Goal: Task Accomplishment & Management: Use online tool/utility

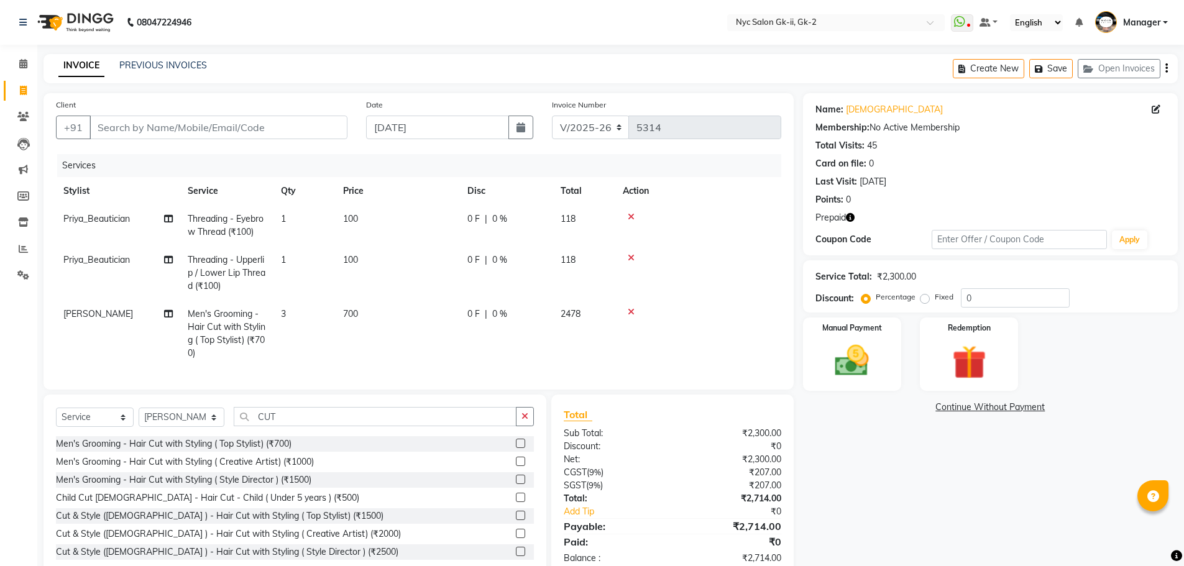
select select "5936"
select select "service"
select select "47593"
click at [321, 319] on td "3" at bounding box center [304, 333] width 62 height 67
select select "47593"
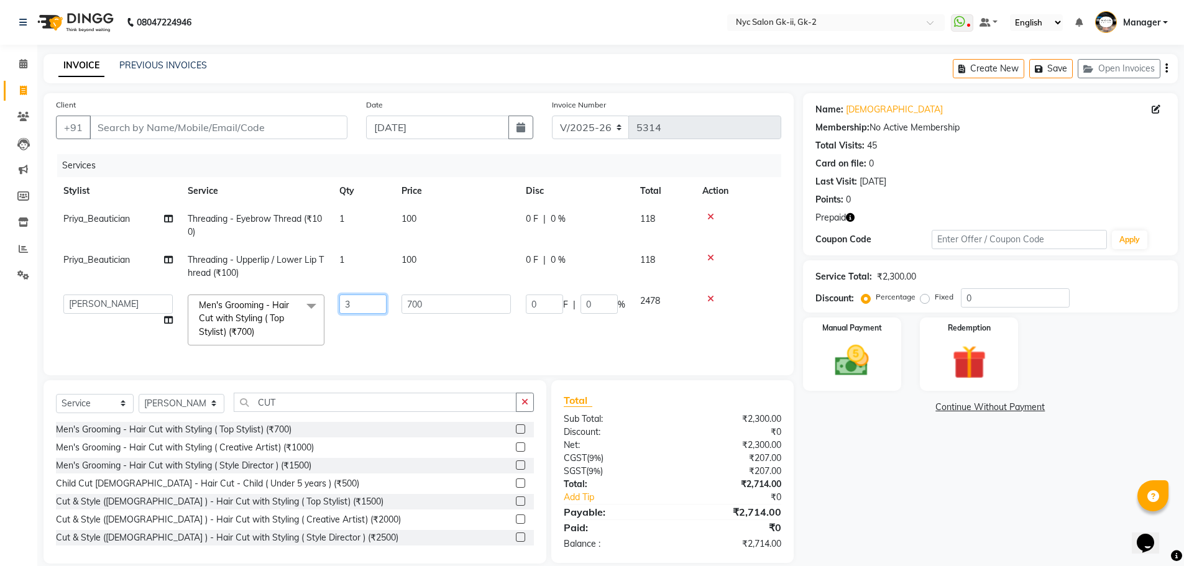
drag, startPoint x: 355, startPoint y: 307, endPoint x: 317, endPoint y: 305, distance: 38.0
click at [319, 306] on tr "AMIR_PDCT aniket_ASST AZAD_ASST [PERSON_NAME] [PERSON_NAME] [PERSON_NAME] Inven…" at bounding box center [418, 320] width 725 height 66
type input "2"
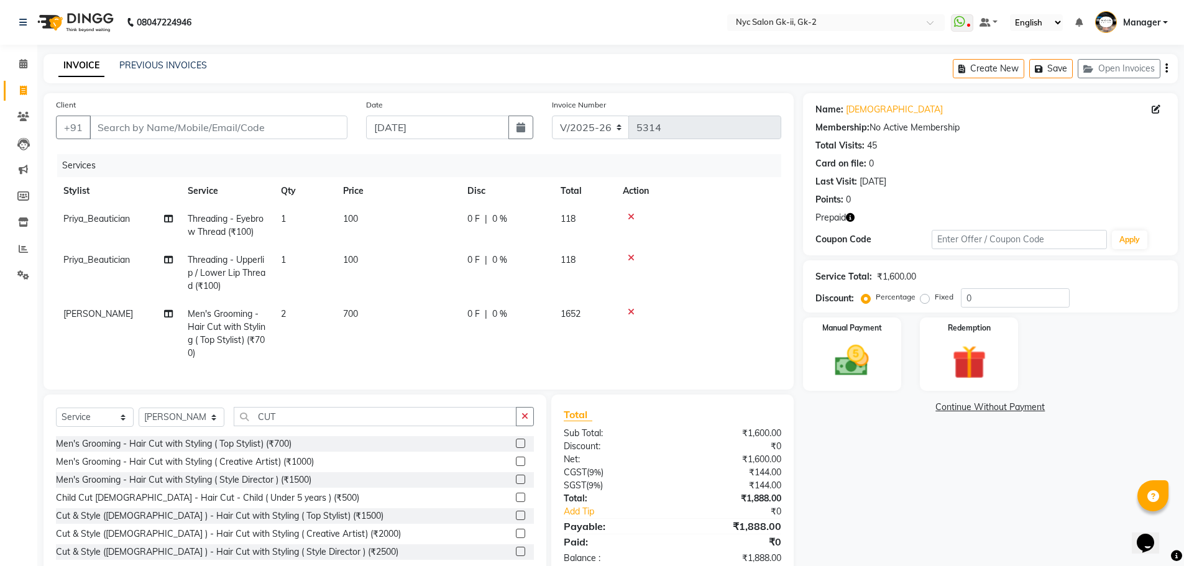
click at [1032, 463] on div "Name: Sunita Membership: No Active Membership Total Visits: 45 Card on file: 0 …" at bounding box center [995, 335] width 384 height 485
drag, startPoint x: 295, startPoint y: 426, endPoint x: 122, endPoint y: 410, distance: 172.8
click at [170, 419] on div "Select Service Product Membership Package Voucher Prepaid Gift Card Select Styl…" at bounding box center [295, 421] width 478 height 29
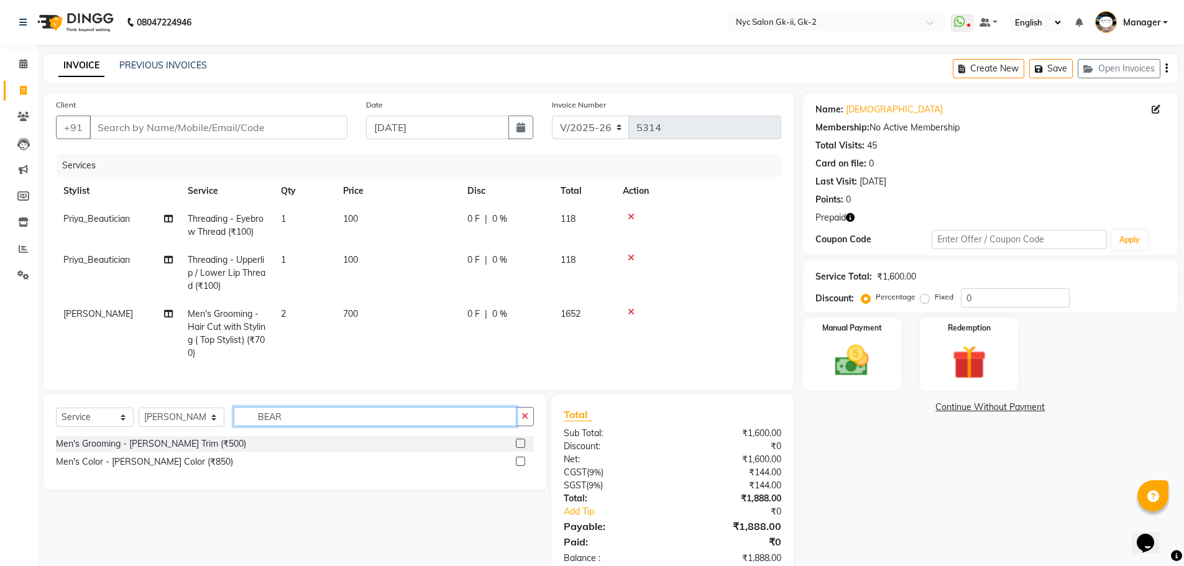
type input "BEAR"
click at [523, 448] on label at bounding box center [520, 443] width 9 height 9
click at [523, 448] on input "checkbox" at bounding box center [520, 444] width 8 height 8
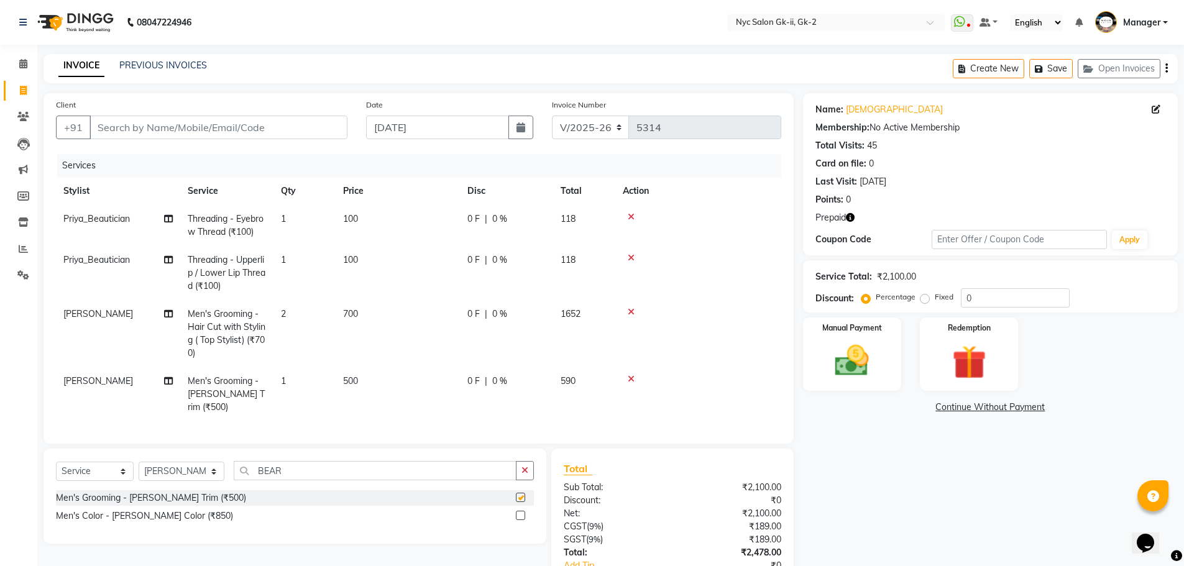
checkbox input "false"
click at [178, 139] on input "Client" at bounding box center [218, 128] width 258 height 24
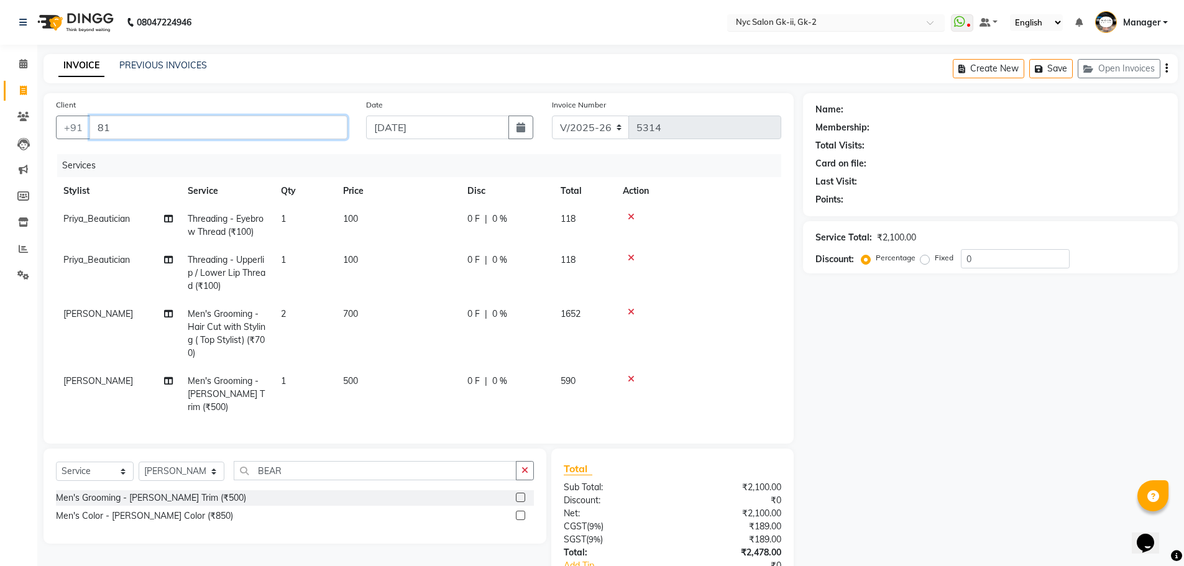
type input "8"
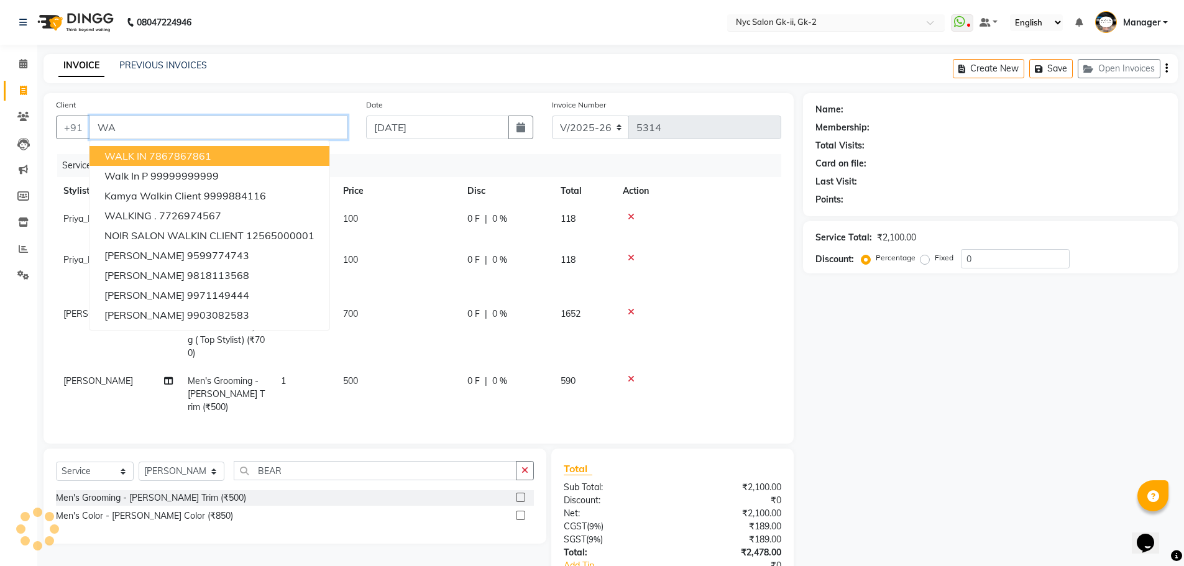
type input "W"
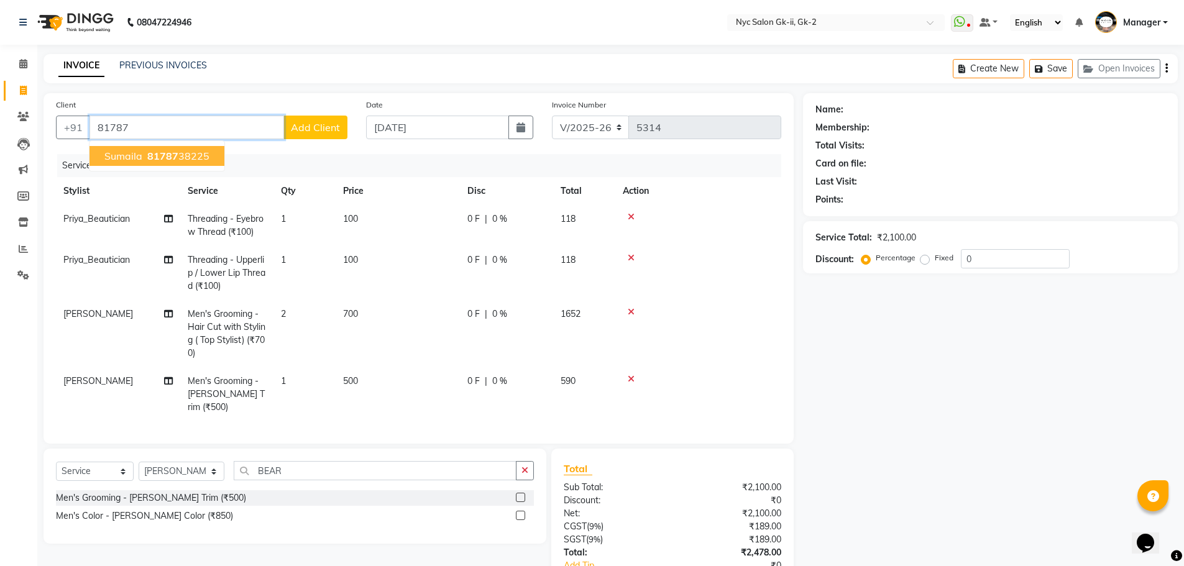
click at [195, 160] on ngb-highlight "81787 38225" at bounding box center [177, 156] width 65 height 12
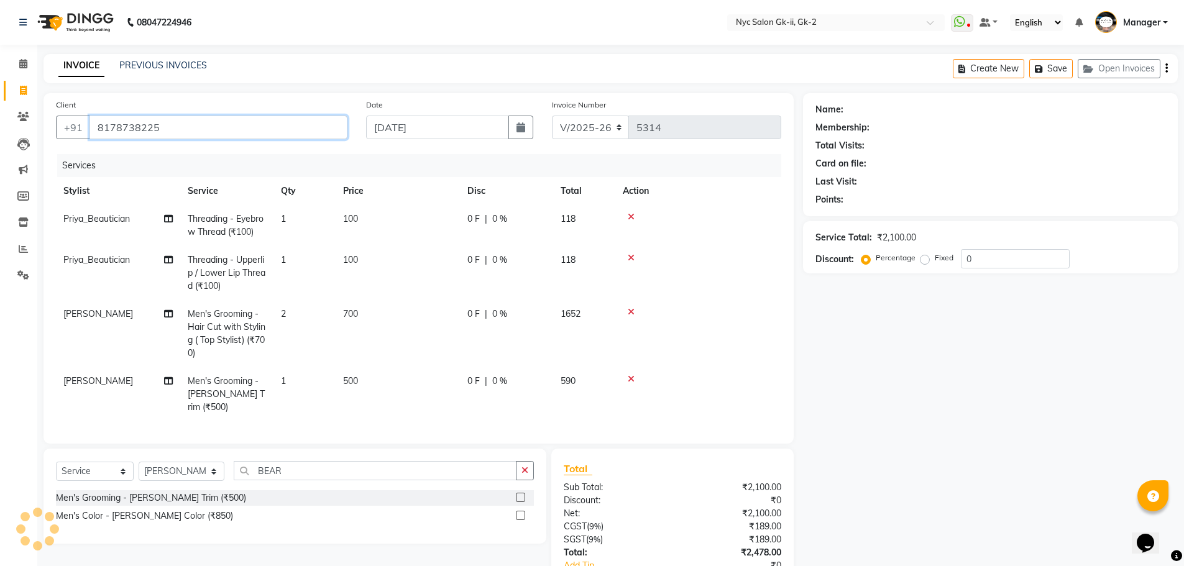
type input "8178738225"
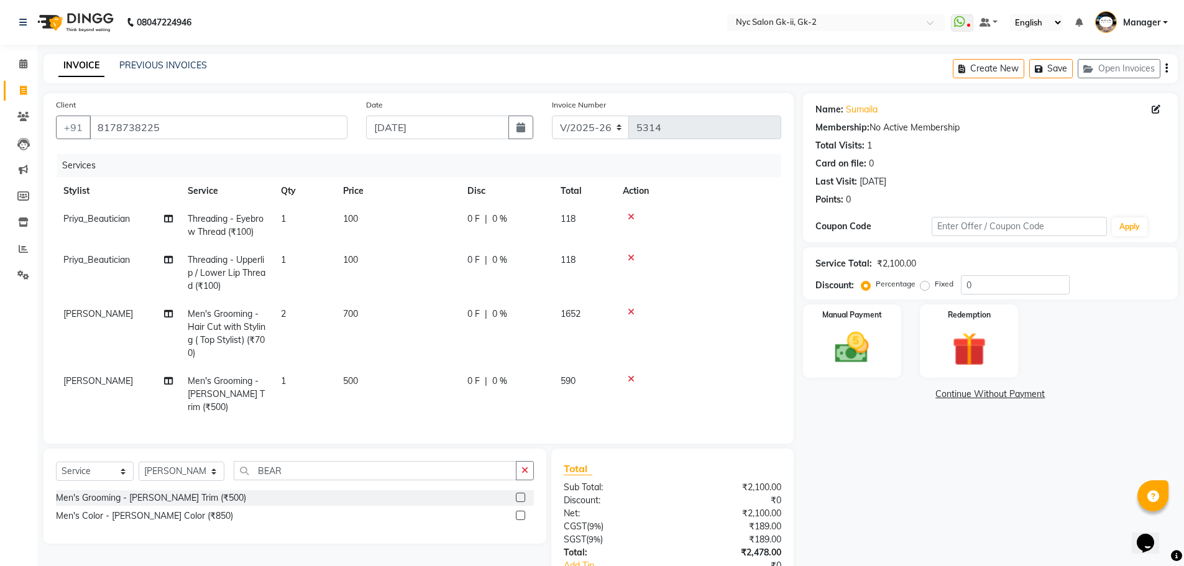
scroll to position [80, 0]
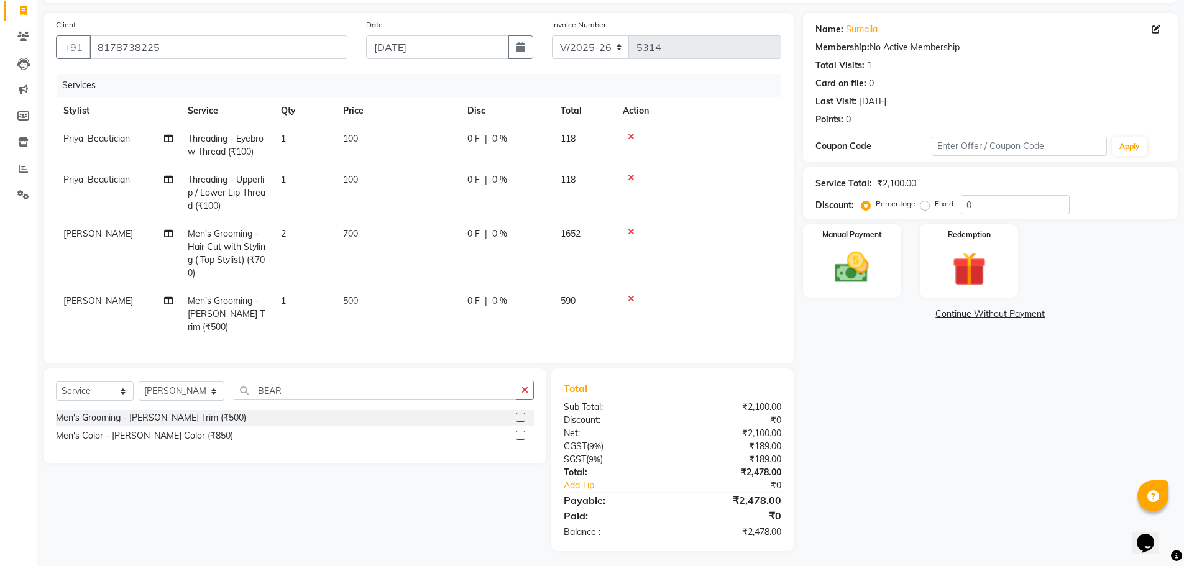
click at [950, 438] on div "Name: Sumaila Membership: No Active Membership Total Visits: 1 Card on file: 0 …" at bounding box center [995, 282] width 384 height 538
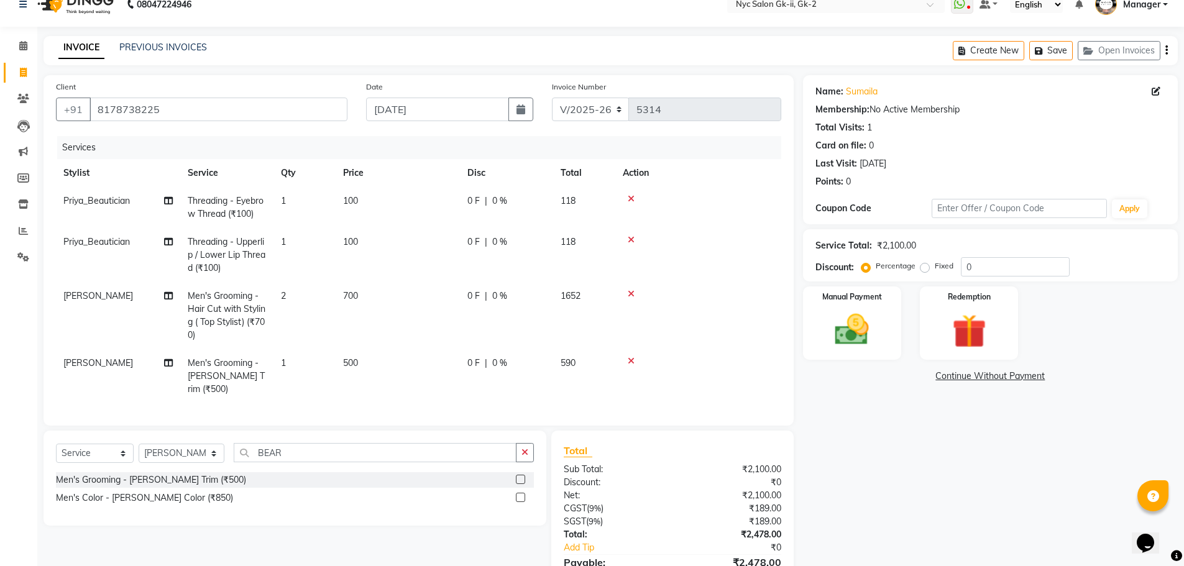
scroll to position [0, 0]
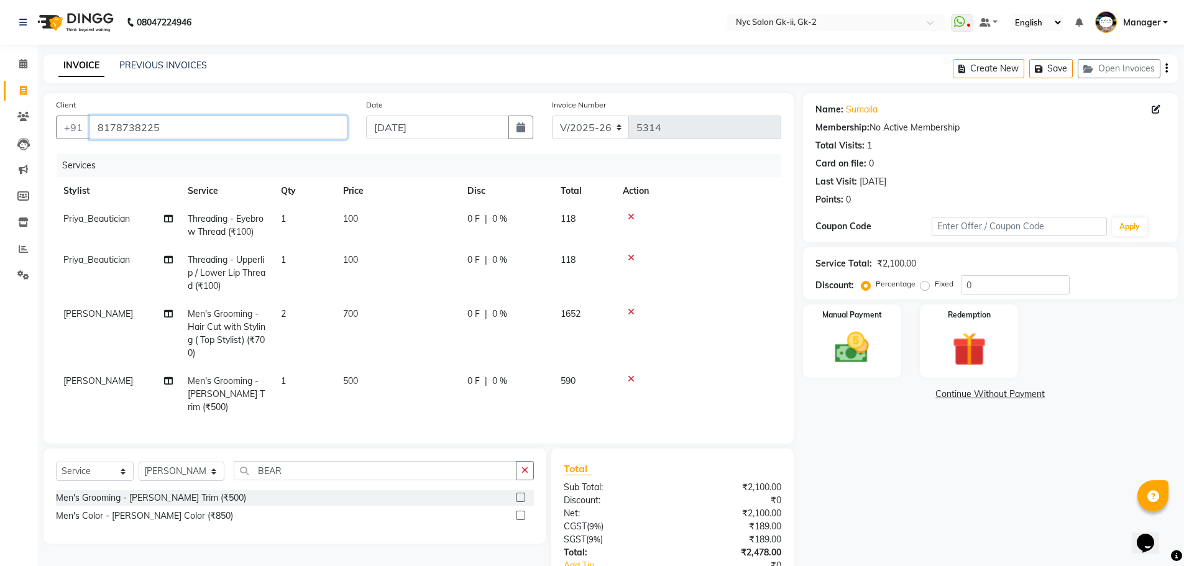
drag, startPoint x: 188, startPoint y: 127, endPoint x: 94, endPoint y: 129, distance: 93.3
click at [94, 129] on input "8178738225" at bounding box center [218, 128] width 258 height 24
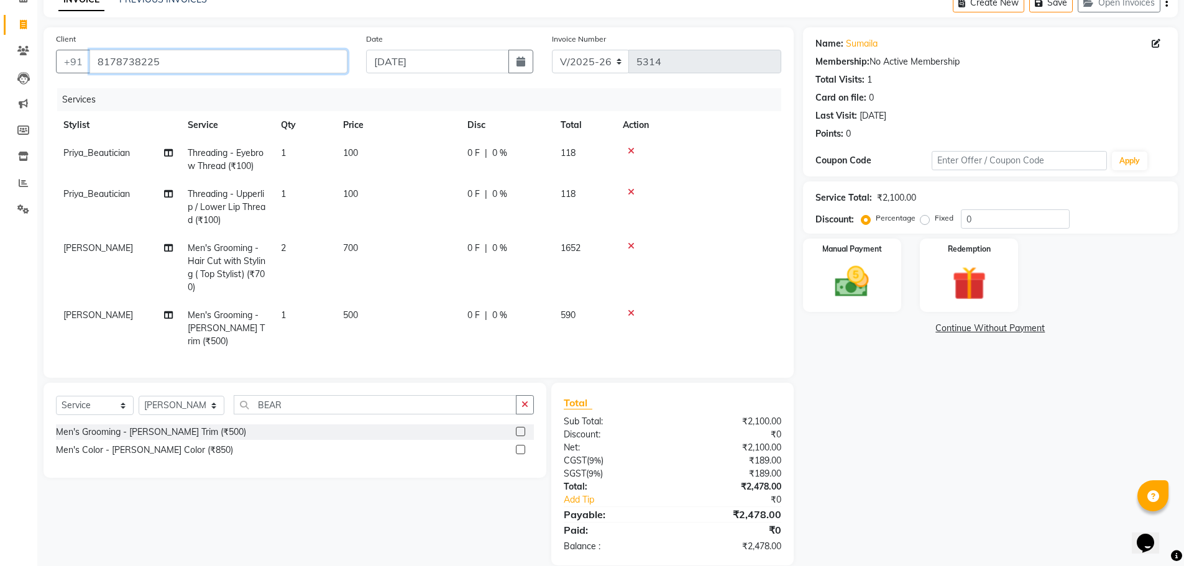
scroll to position [80, 0]
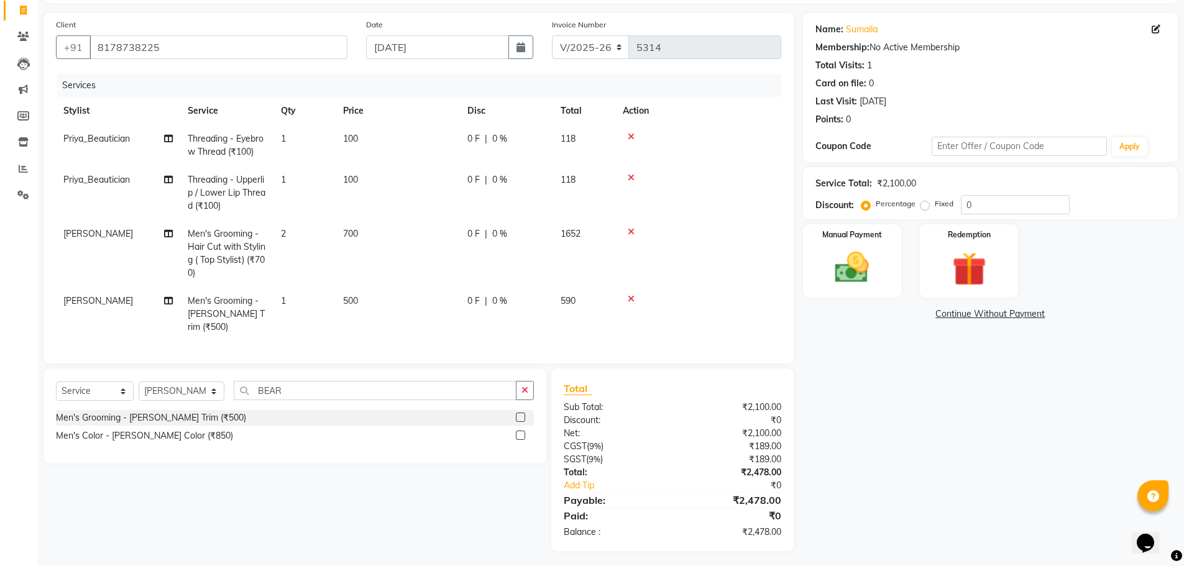
click at [913, 387] on div "Name: Sumaila Membership: No Active Membership Total Visits: 1 Card on file: 0 …" at bounding box center [995, 282] width 384 height 538
click at [851, 252] on img at bounding box center [851, 267] width 57 height 40
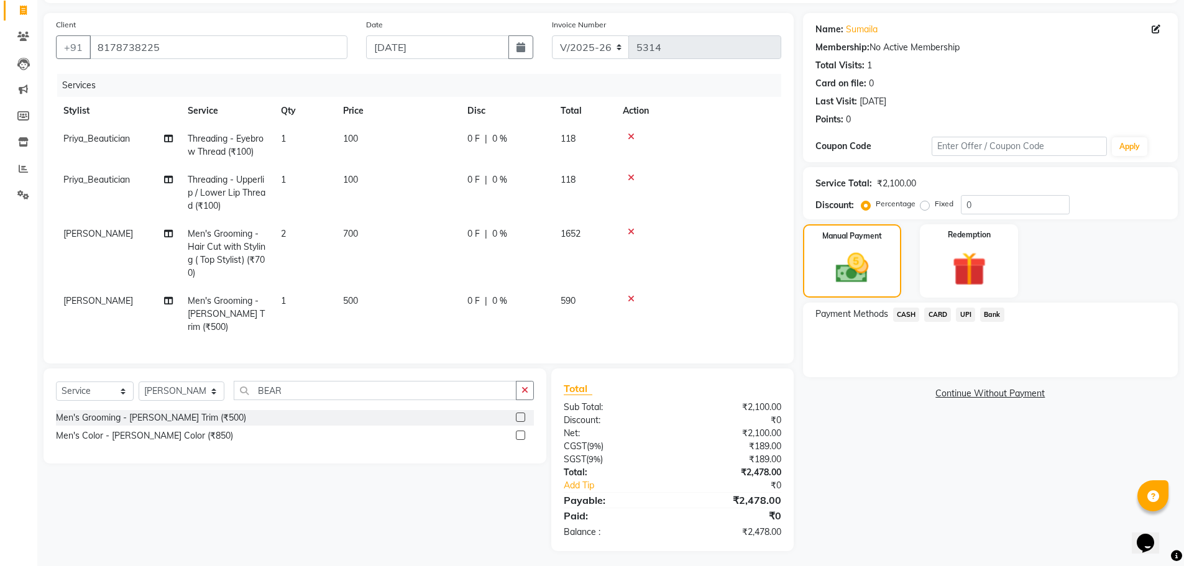
click at [935, 313] on span "CARD" at bounding box center [937, 315] width 27 height 14
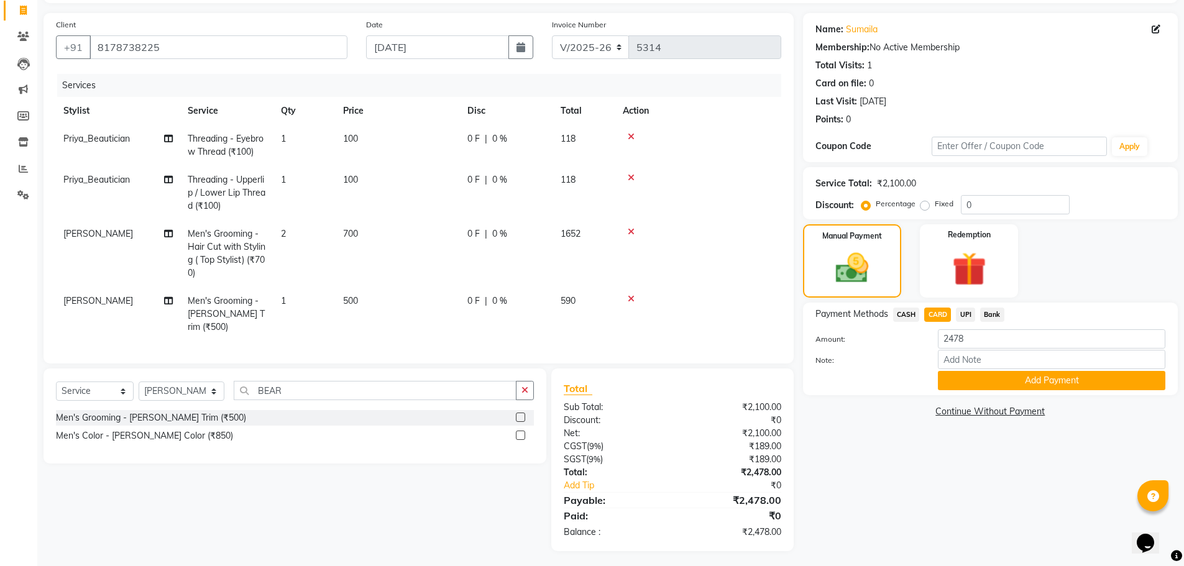
click at [968, 314] on span "UPI" at bounding box center [965, 315] width 19 height 14
click at [994, 384] on button "Add Payment" at bounding box center [1051, 380] width 227 height 19
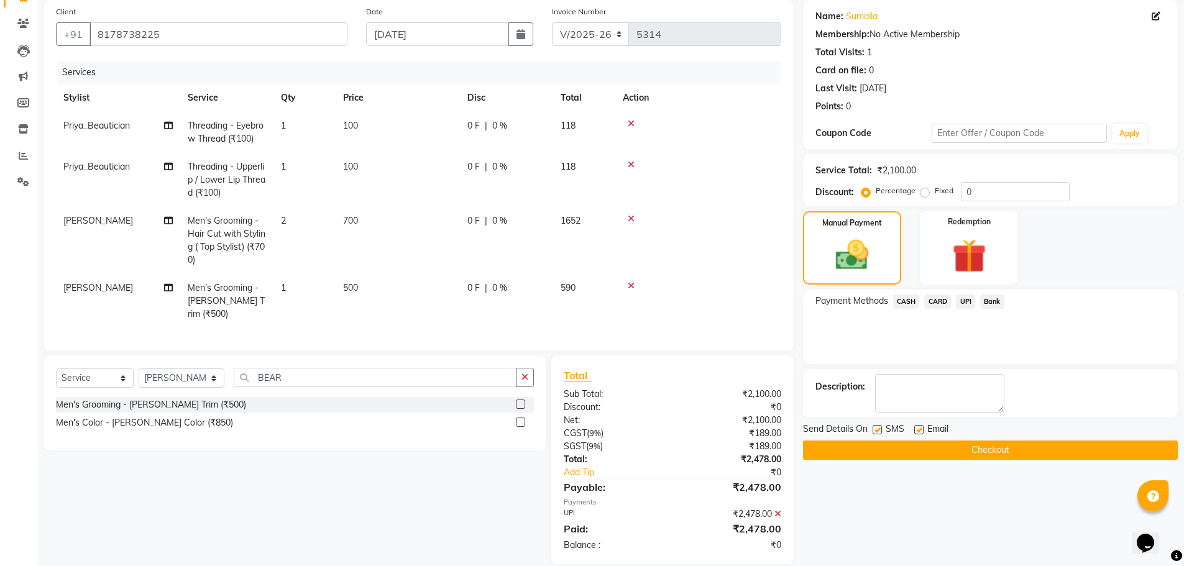
scroll to position [106, 0]
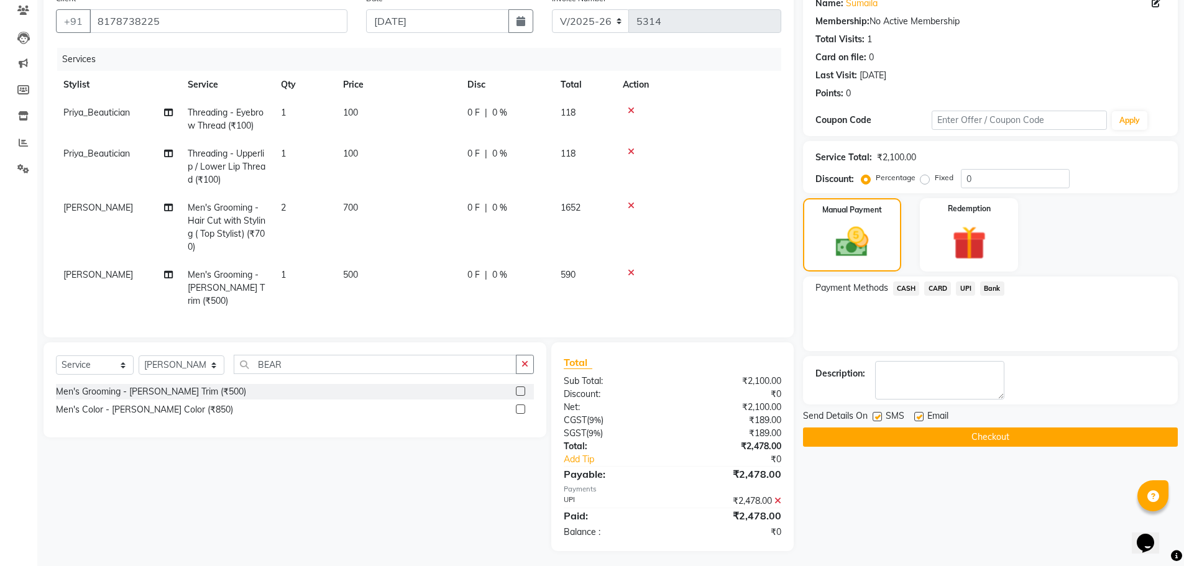
click at [998, 440] on button "Checkout" at bounding box center [990, 437] width 375 height 19
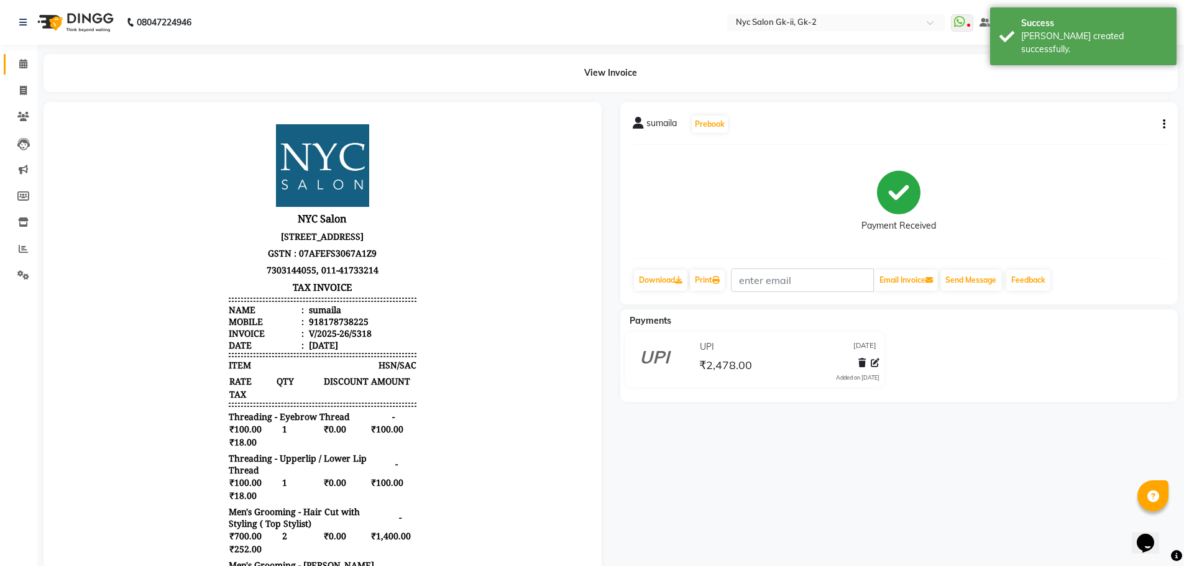
click at [12, 62] on link "Calendar" at bounding box center [19, 64] width 30 height 21
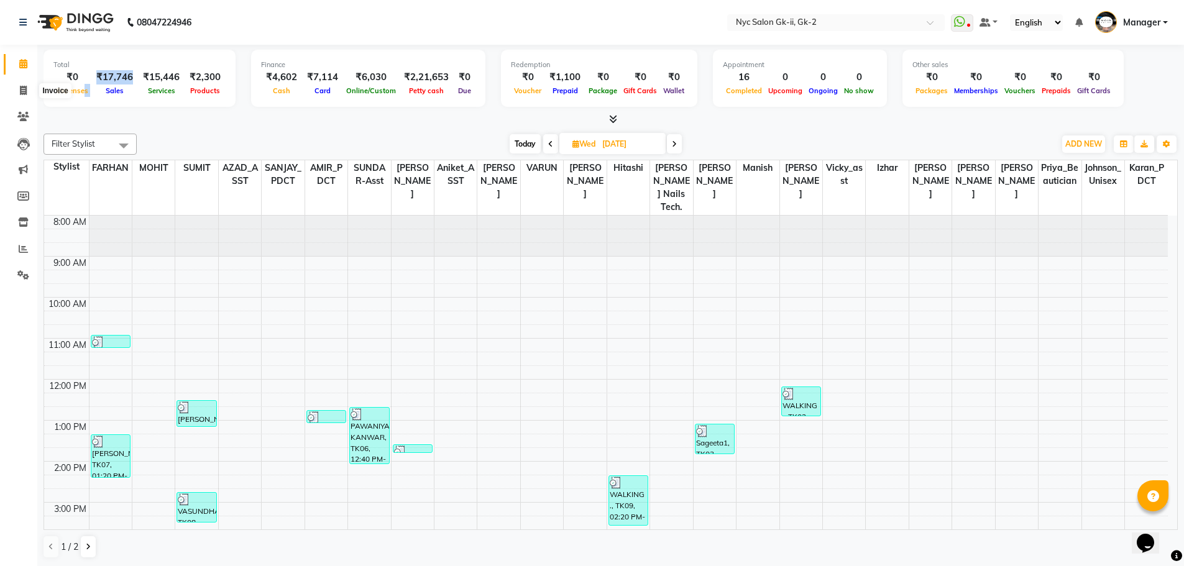
click at [99, 98] on div "Total ₹0 Expenses ₹17,746 Sales ₹15,446 Services ₹2,300 Products" at bounding box center [140, 78] width 192 height 57
click at [16, 94] on span at bounding box center [23, 91] width 22 height 14
select select "service"
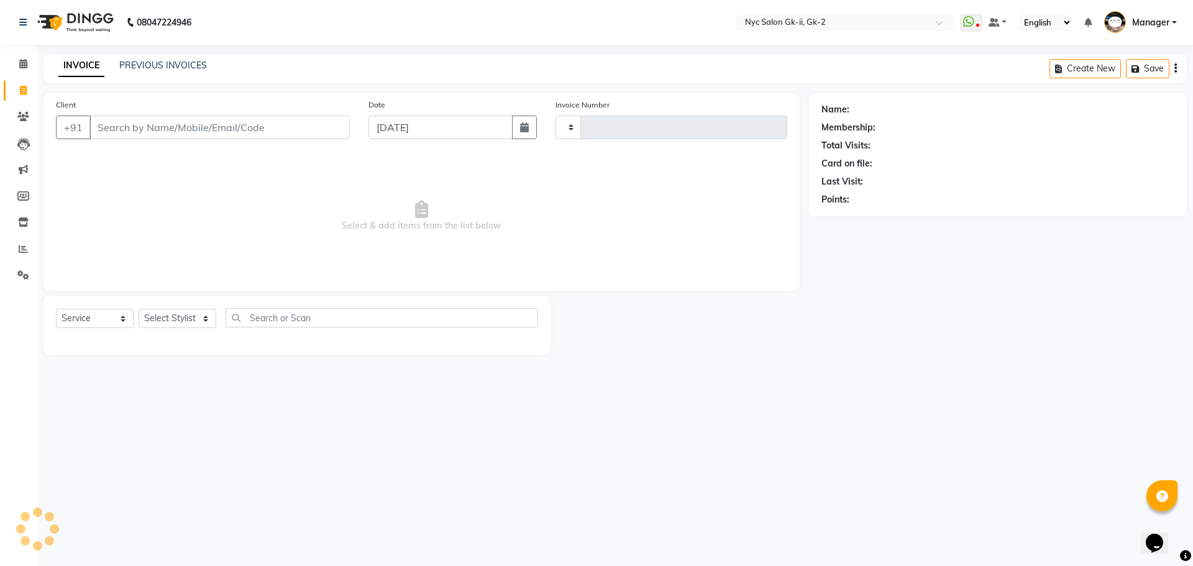
type input "5319"
select select "5936"
click at [150, 68] on link "PREVIOUS INVOICES" at bounding box center [163, 65] width 88 height 11
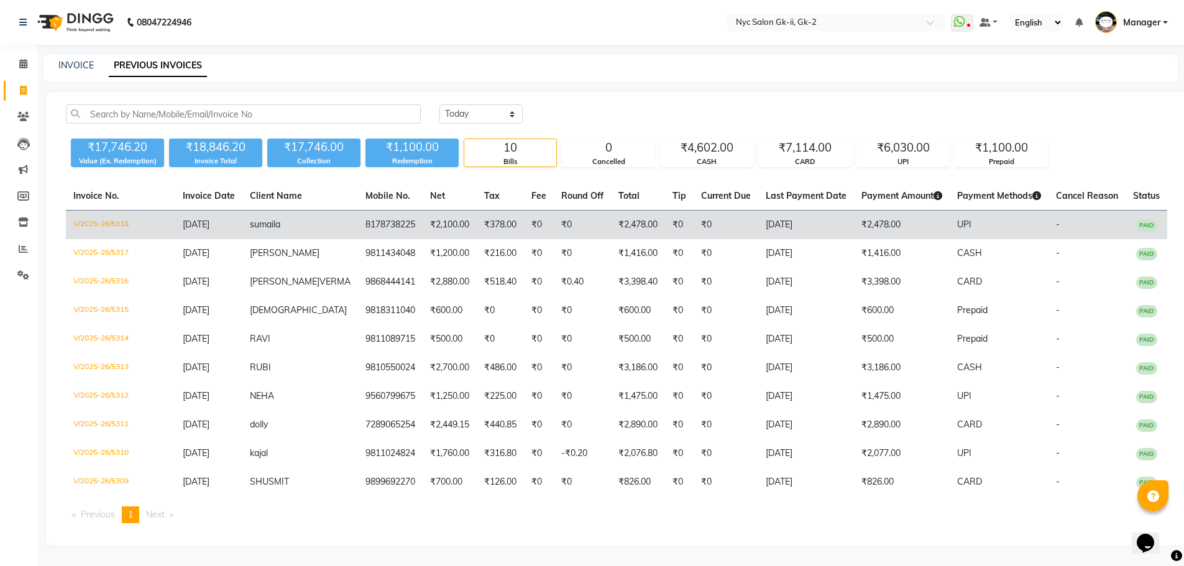
click at [280, 224] on span "sumaila" at bounding box center [265, 224] width 30 height 11
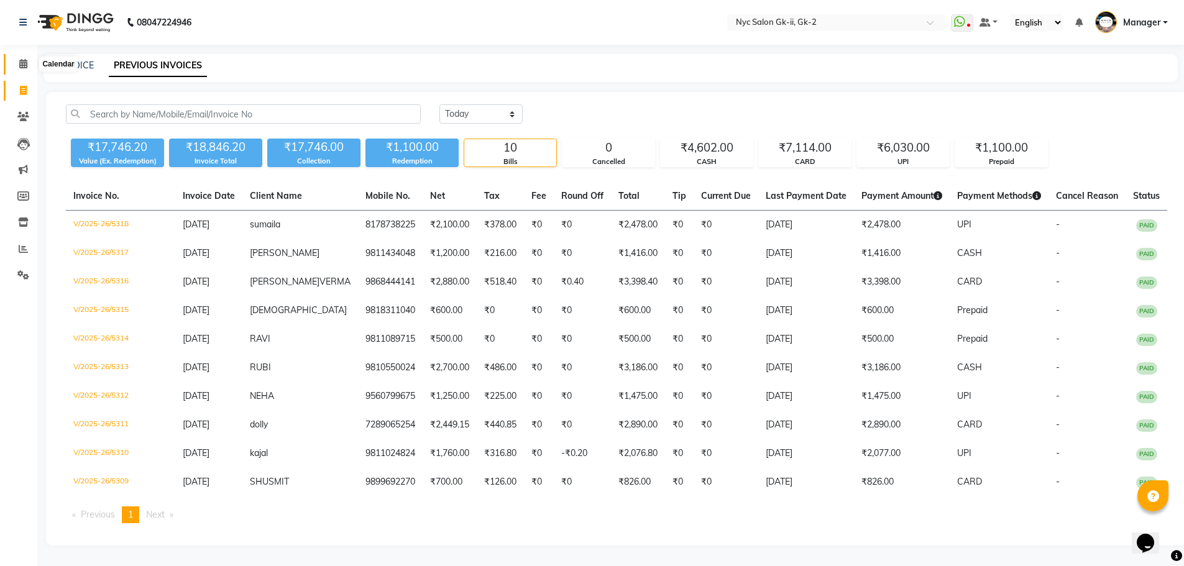
click at [28, 64] on span at bounding box center [23, 64] width 22 height 14
